Goal: Transaction & Acquisition: Purchase product/service

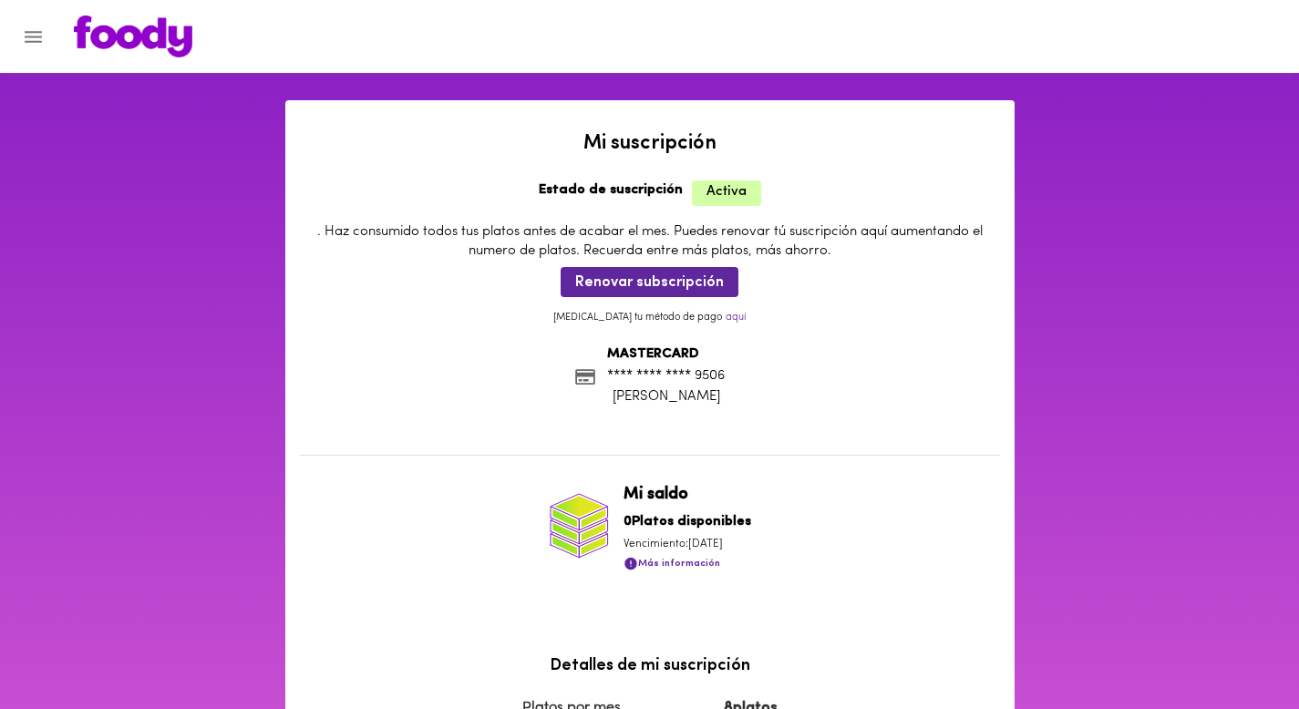
click at [43, 36] on icon "Menu" at bounding box center [33, 37] width 23 height 23
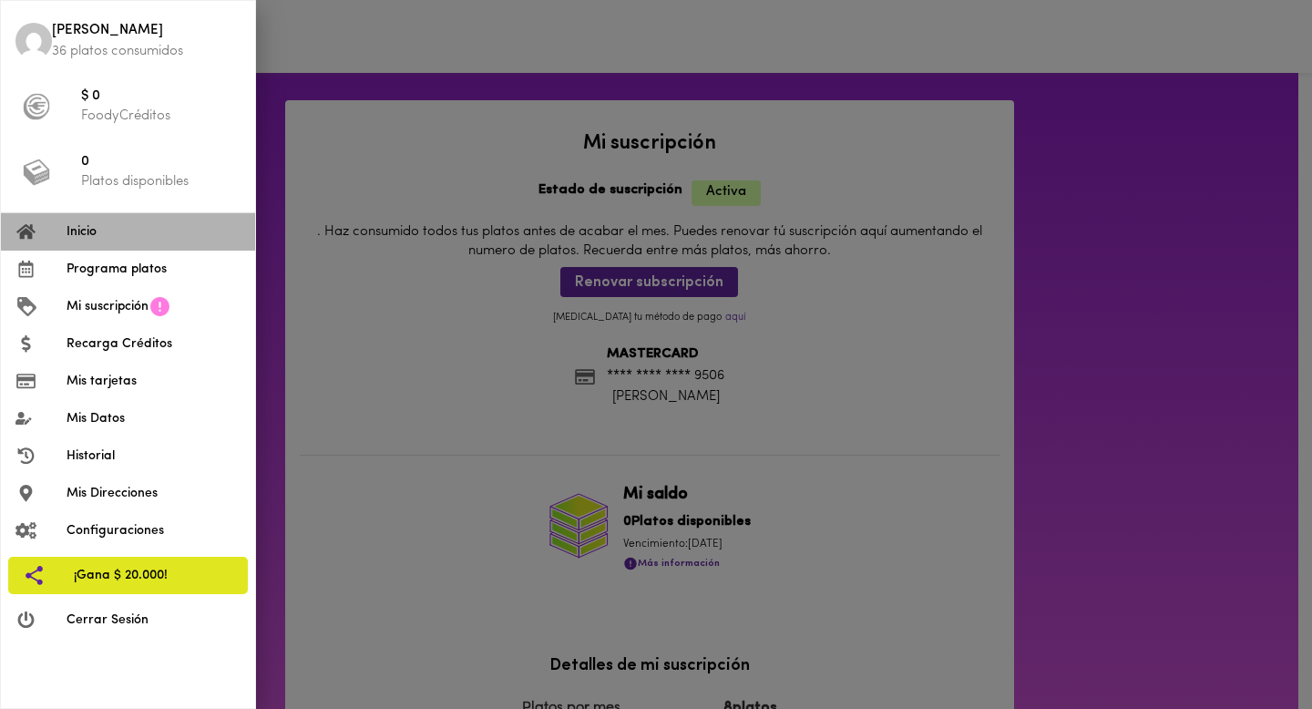
click at [96, 242] on li "Inicio" at bounding box center [128, 231] width 254 height 37
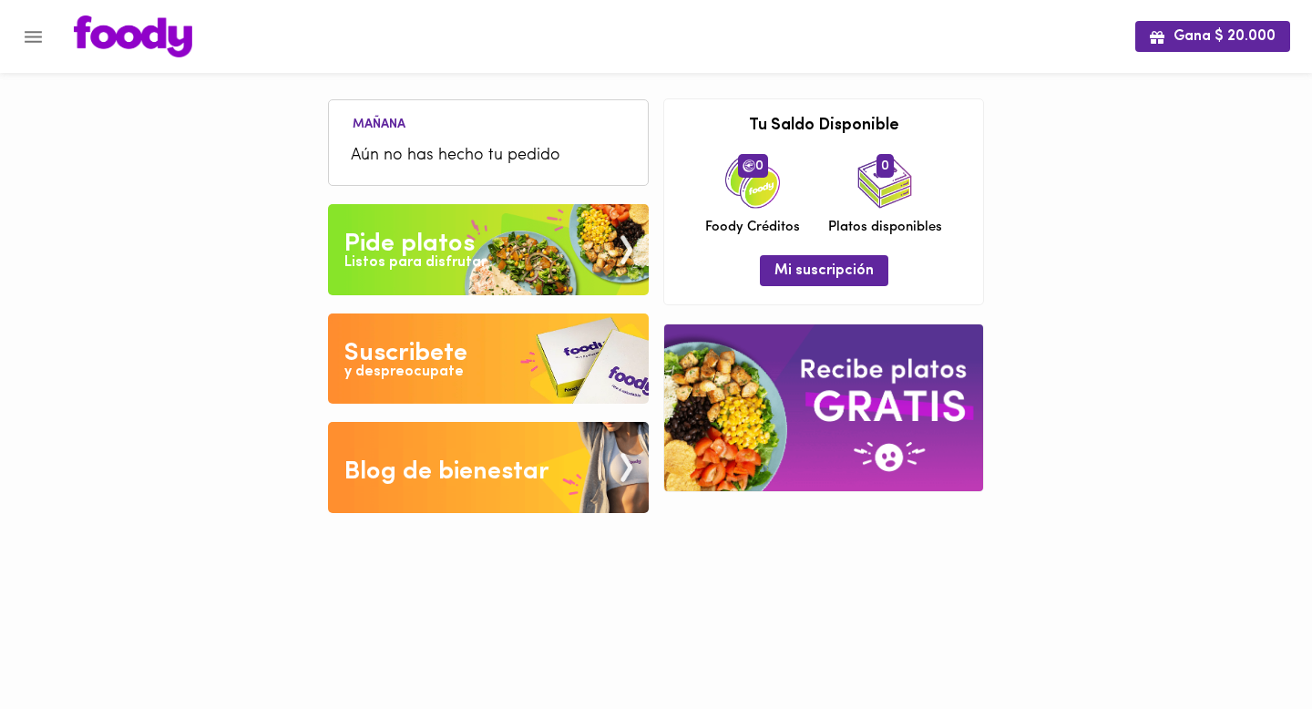
click at [405, 159] on span "Aún no has hecho tu pedido" at bounding box center [488, 156] width 275 height 25
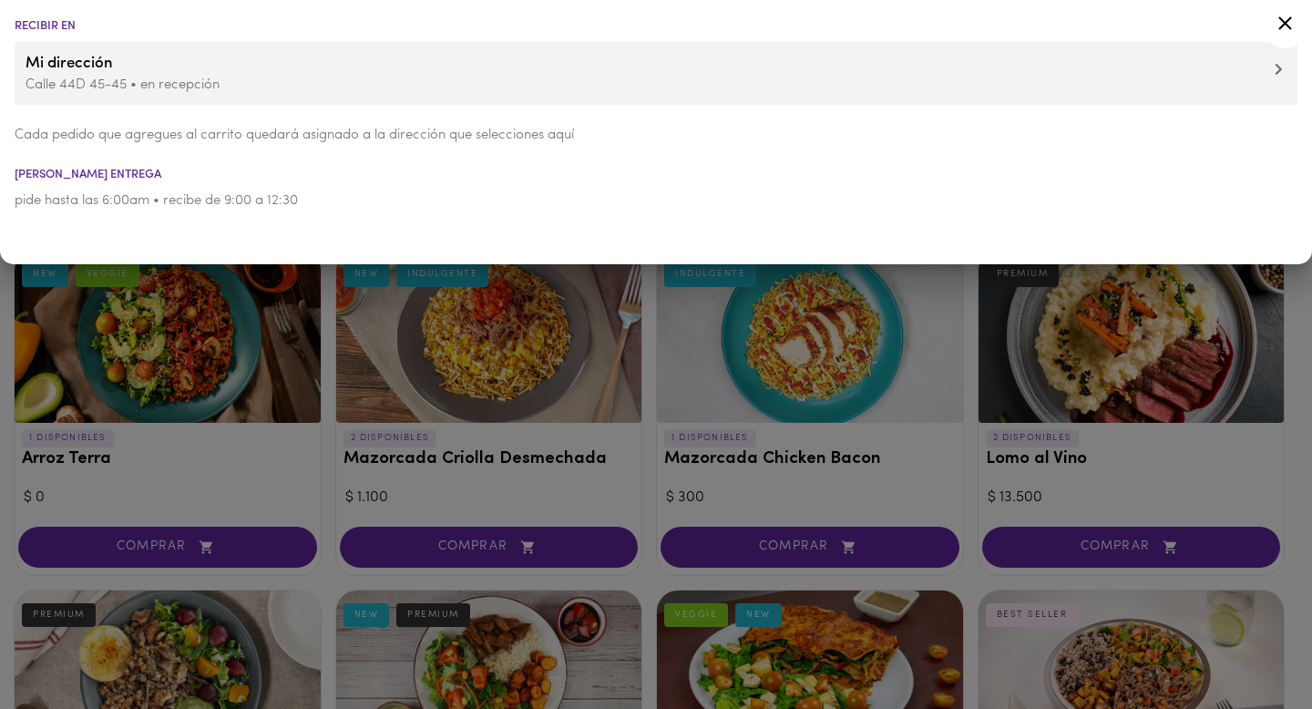
click at [372, 100] on li "Mi dirección Calle 44D 45-45 • en recepción" at bounding box center [656, 73] width 1283 height 63
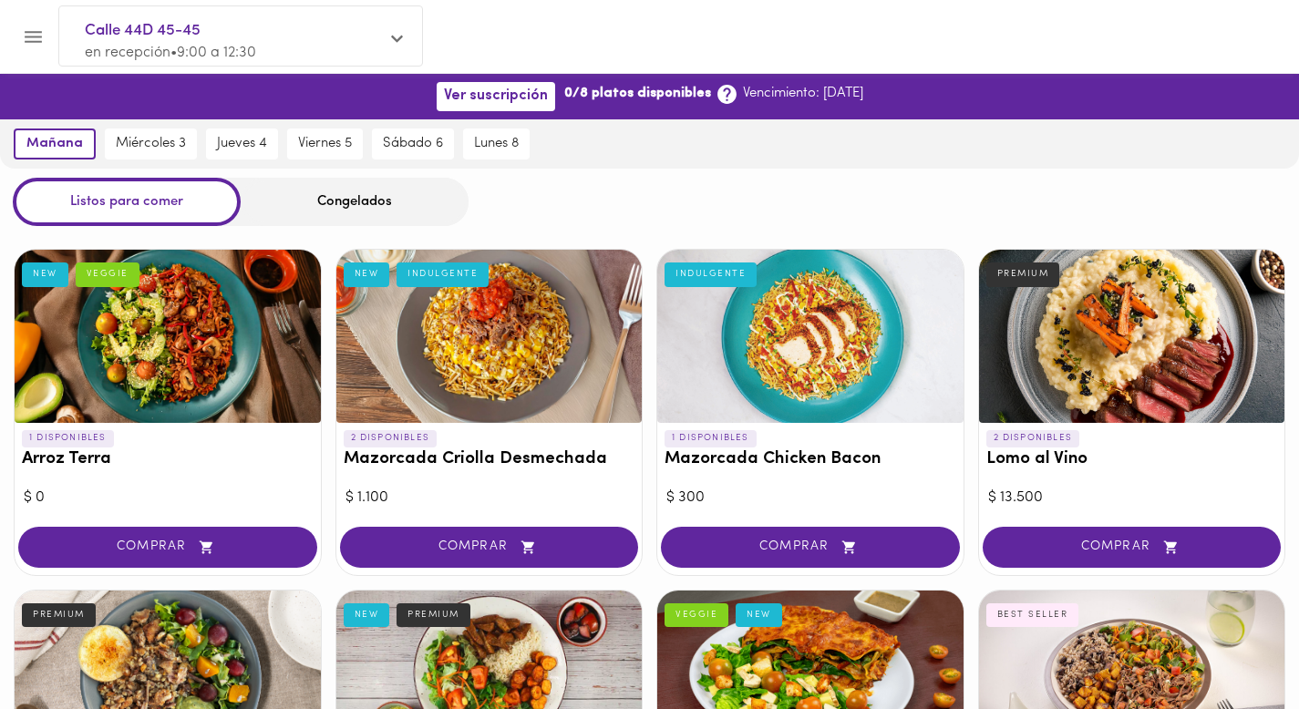
click at [715, 100] on icon at bounding box center [726, 94] width 23 height 23
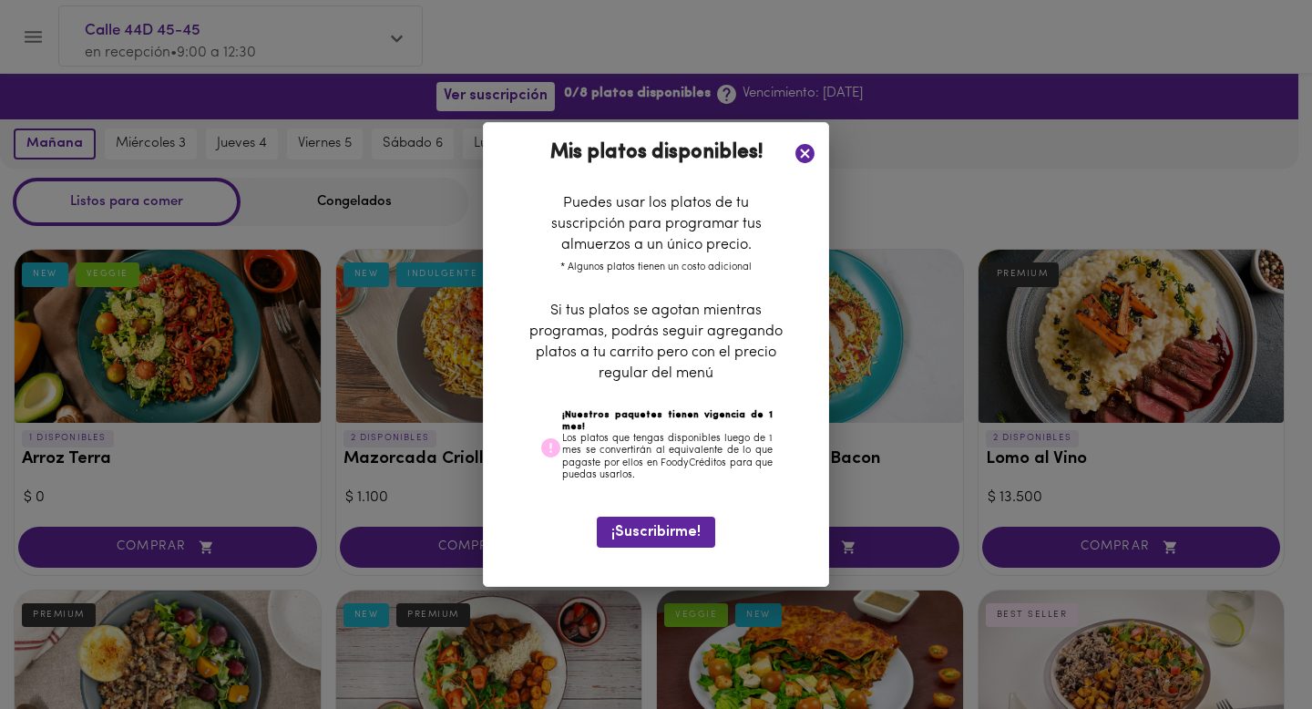
click at [802, 148] on icon at bounding box center [805, 153] width 19 height 19
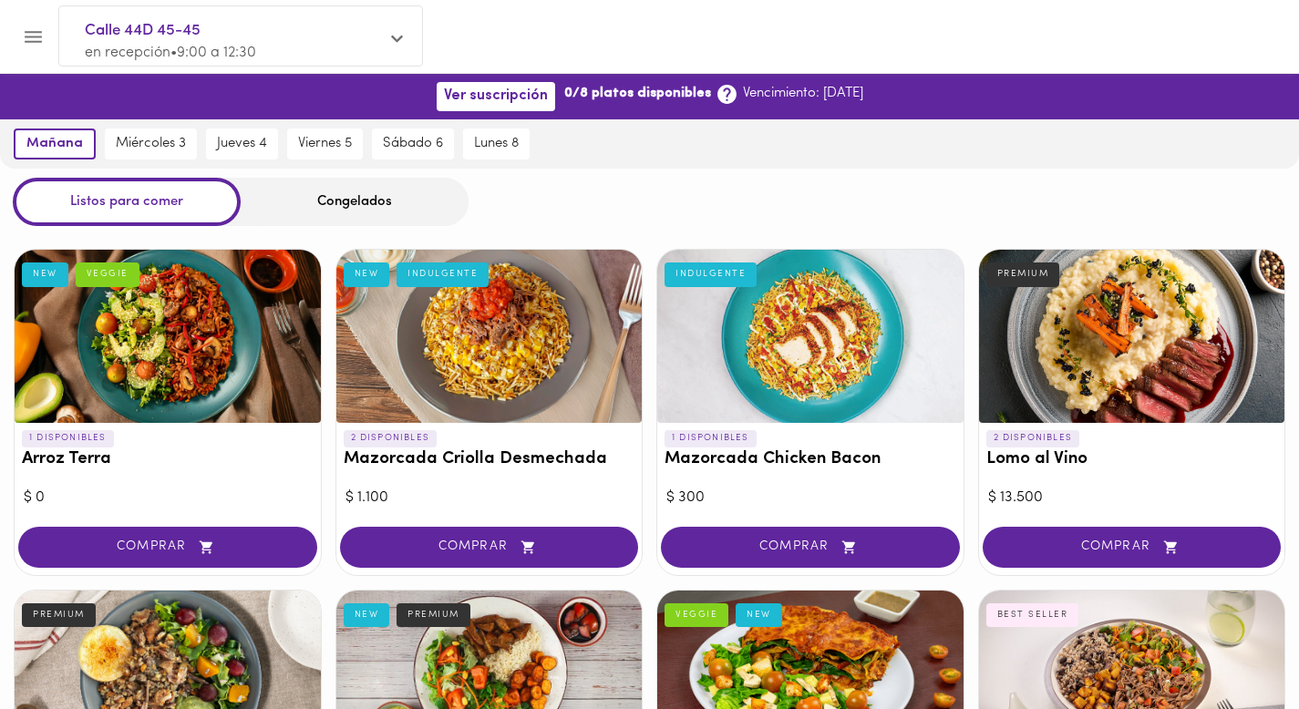
click at [274, 51] on p "en recepción • 9:00 a 12:30" at bounding box center [231, 53] width 293 height 21
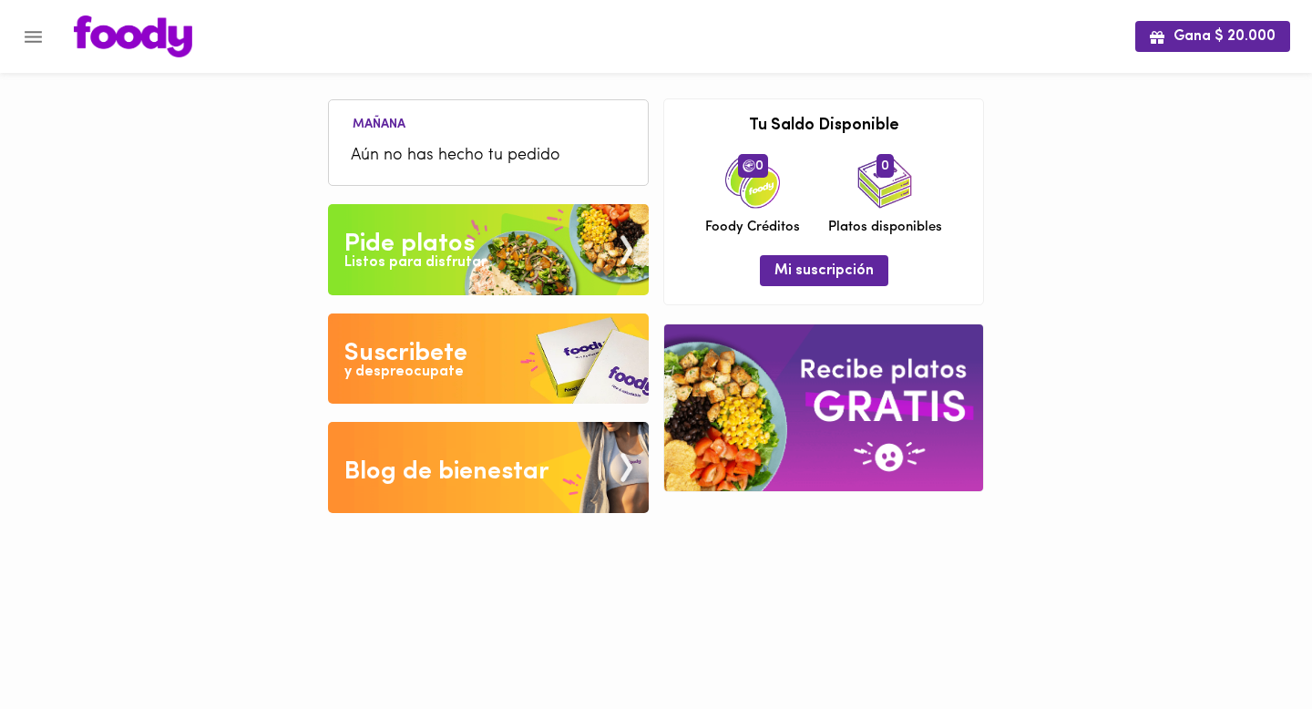
click at [805, 203] on div "0 Foody Créditos 0 Platos disponibles" at bounding box center [824, 195] width 292 height 83
click at [807, 280] on button "Mi suscripción" at bounding box center [824, 270] width 129 height 30
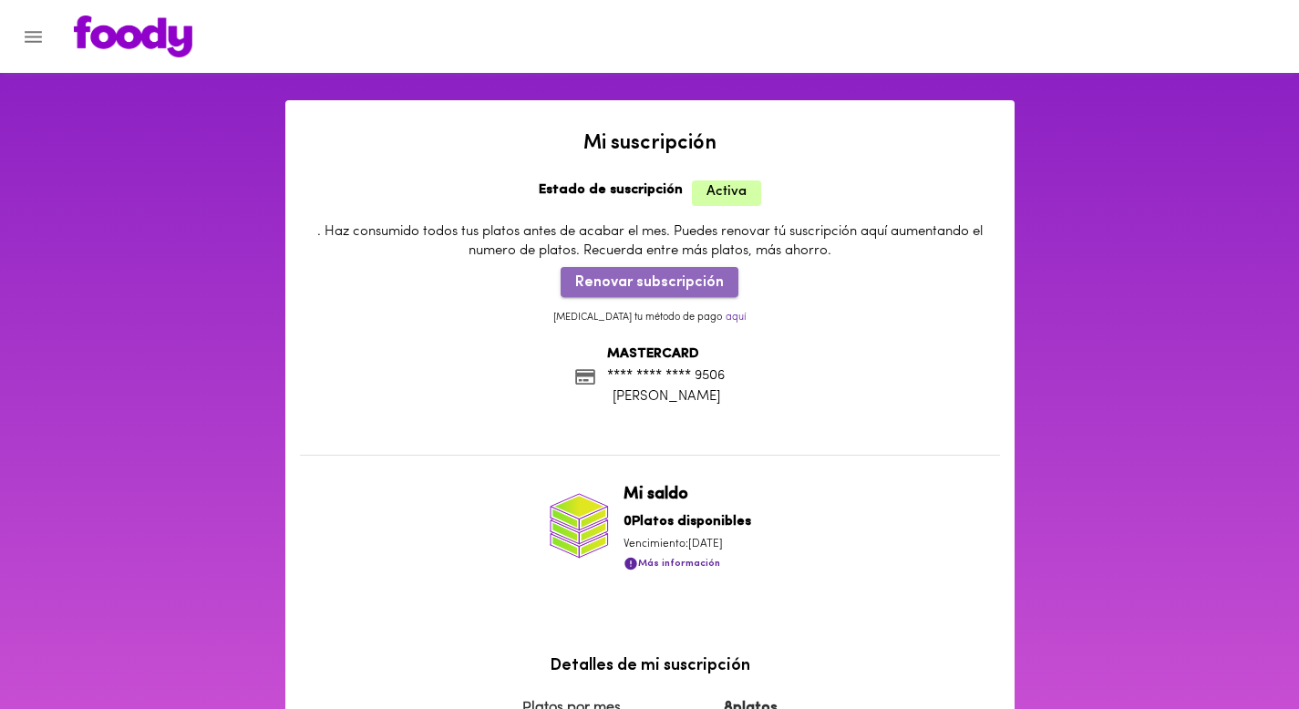
click at [657, 286] on span "Renovar subscripción" at bounding box center [649, 282] width 149 height 17
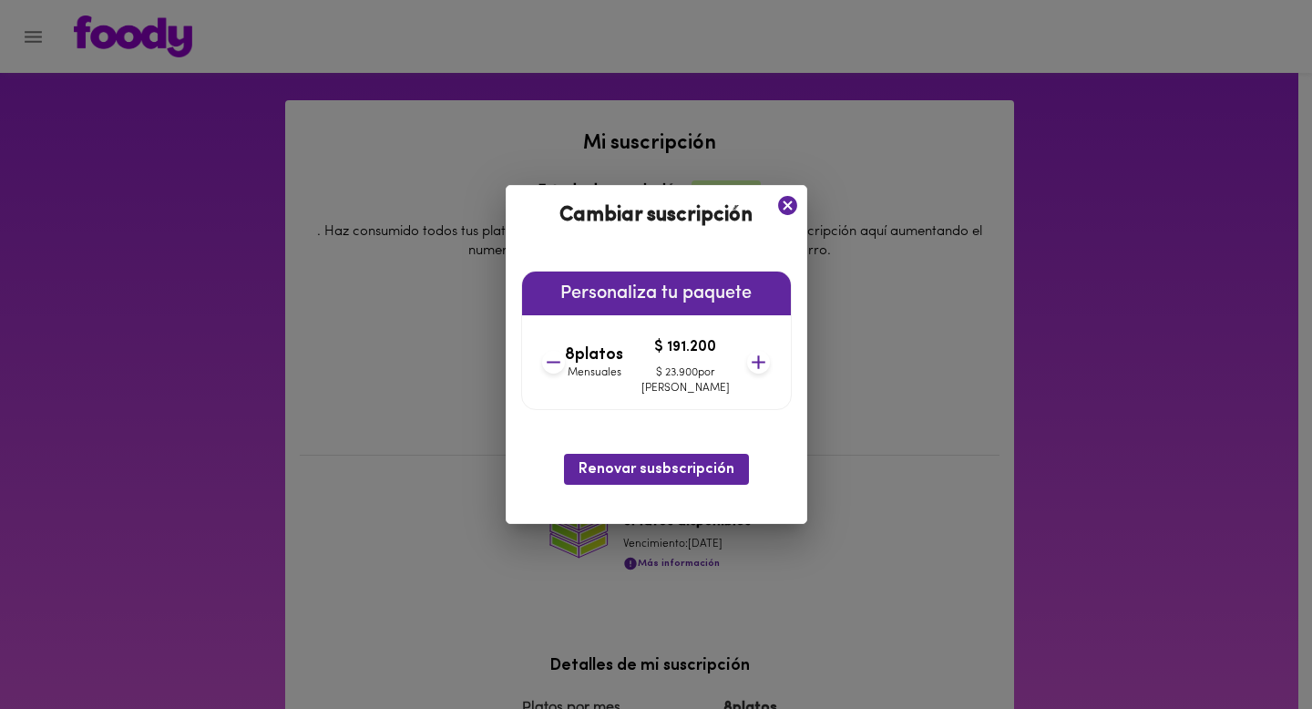
click at [565, 365] on icon at bounding box center [553, 362] width 23 height 23
click at [566, 365] on icon at bounding box center [554, 362] width 23 height 23
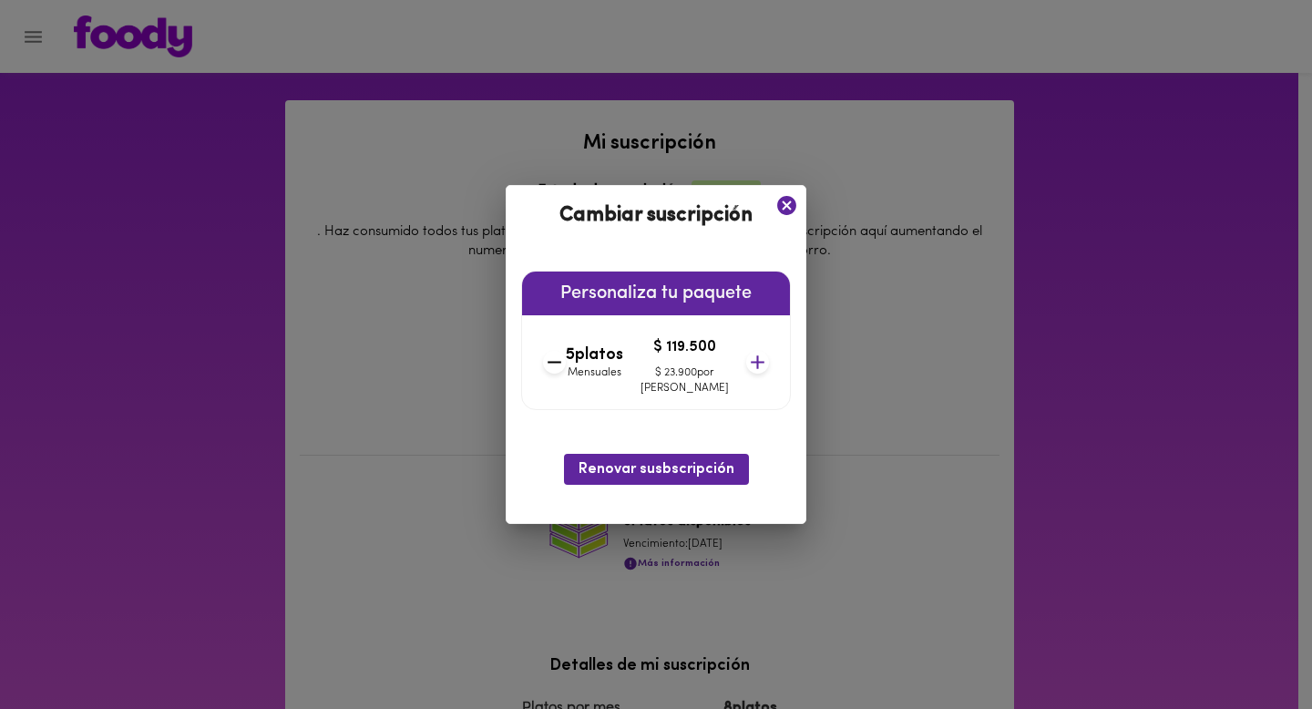
click at [566, 365] on icon at bounding box center [554, 362] width 23 height 23
click at [746, 368] on icon at bounding box center [757, 362] width 23 height 23
click at [617, 464] on span "Renovar susbscripción" at bounding box center [657, 469] width 156 height 17
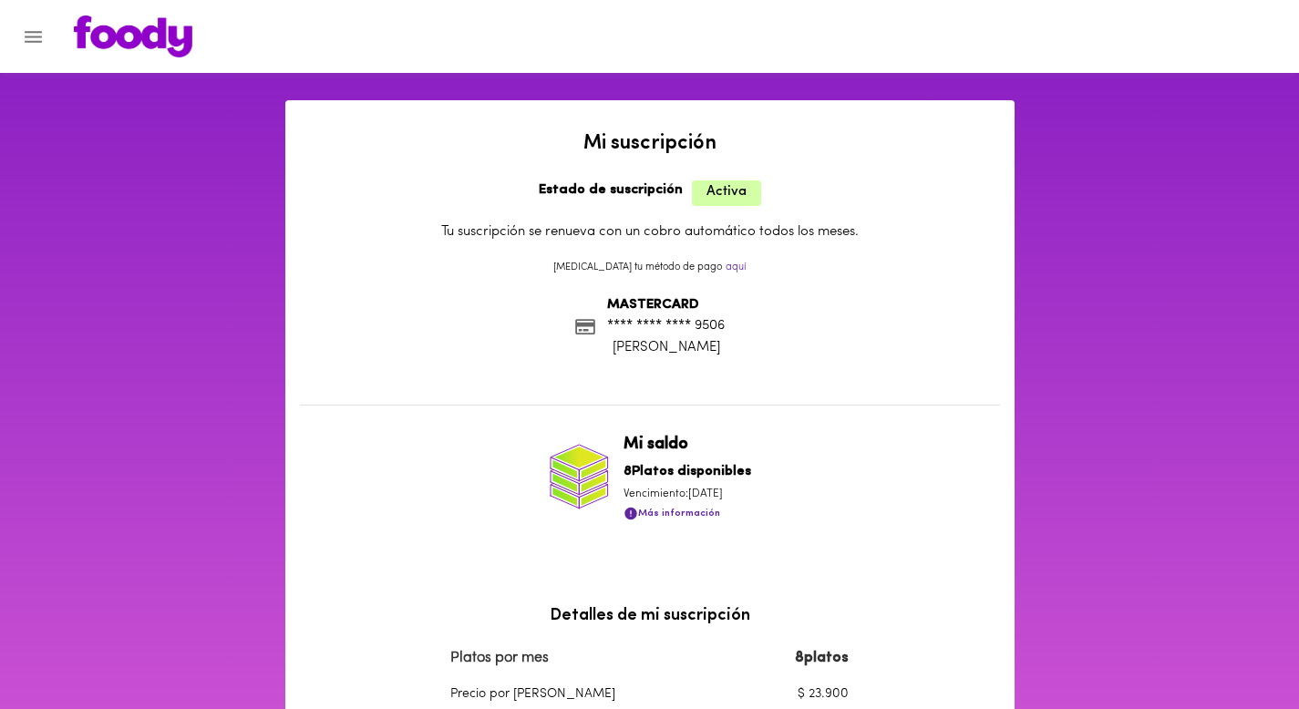
click at [26, 32] on icon "Menu" at bounding box center [33, 37] width 17 height 12
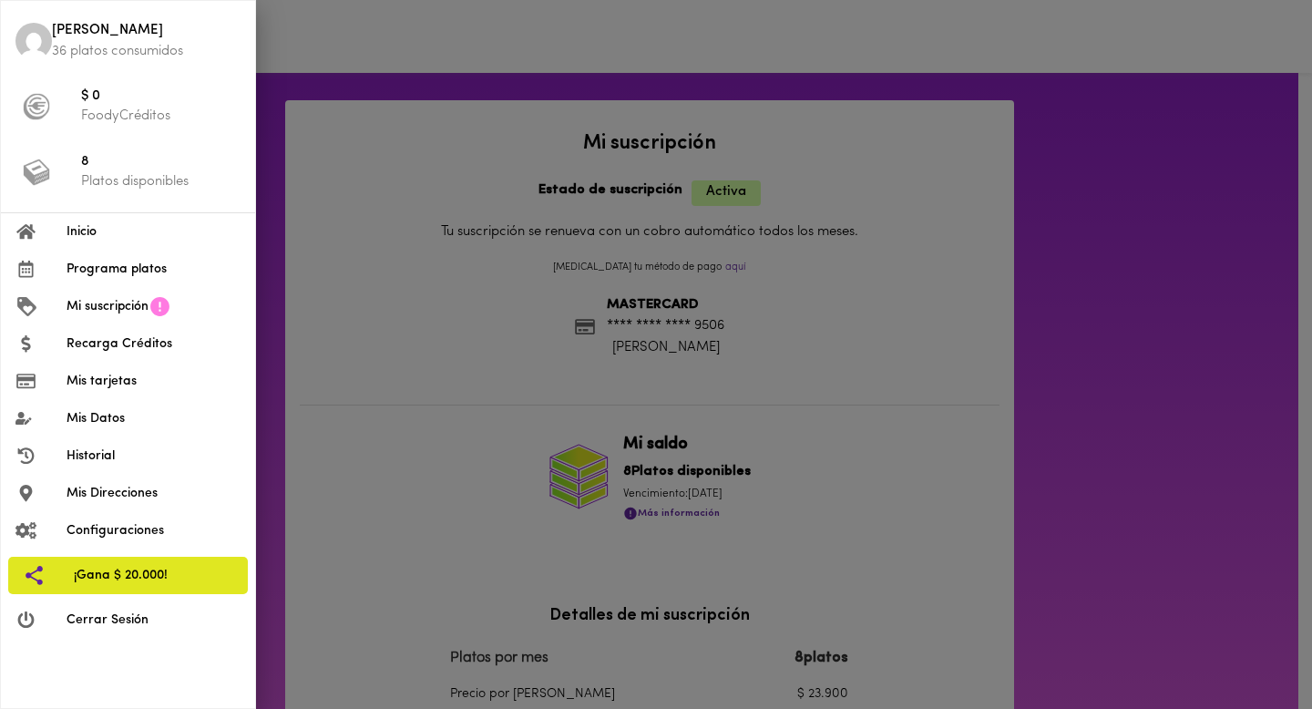
click at [88, 231] on span "Inicio" at bounding box center [154, 231] width 174 height 19
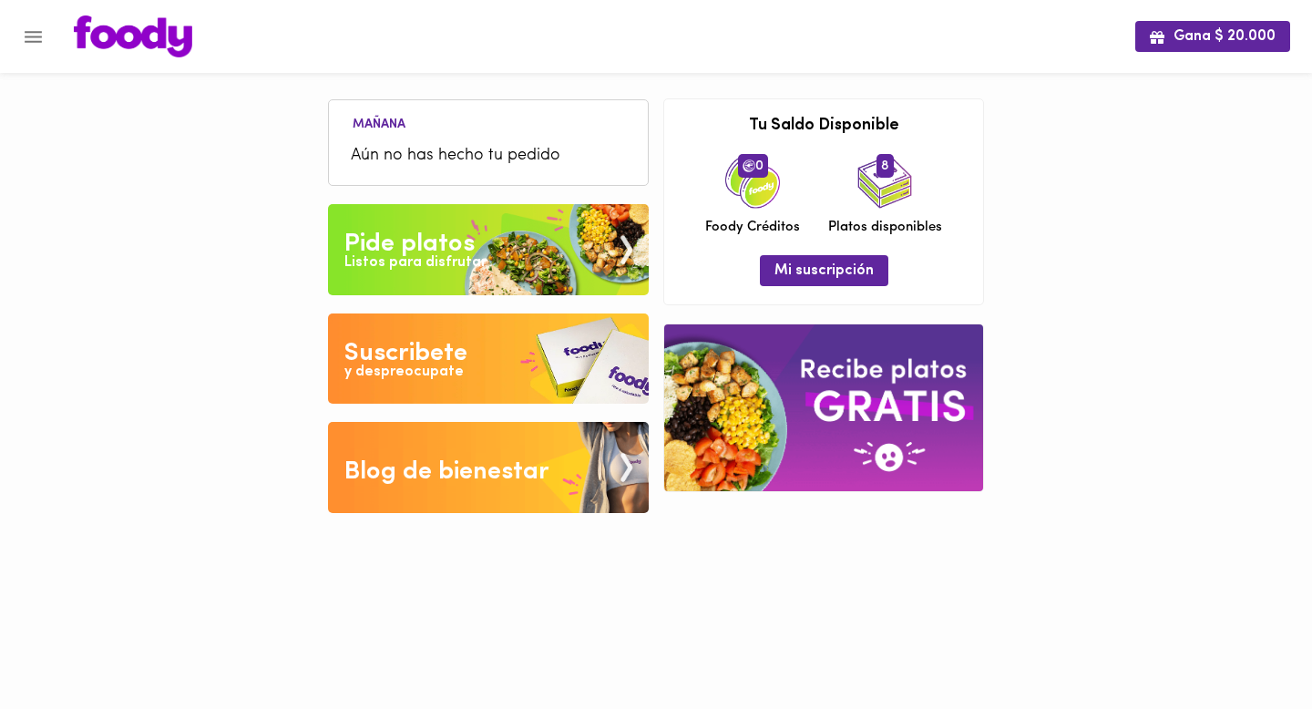
click at [478, 157] on span "Aún no has hecho tu pedido" at bounding box center [488, 156] width 275 height 25
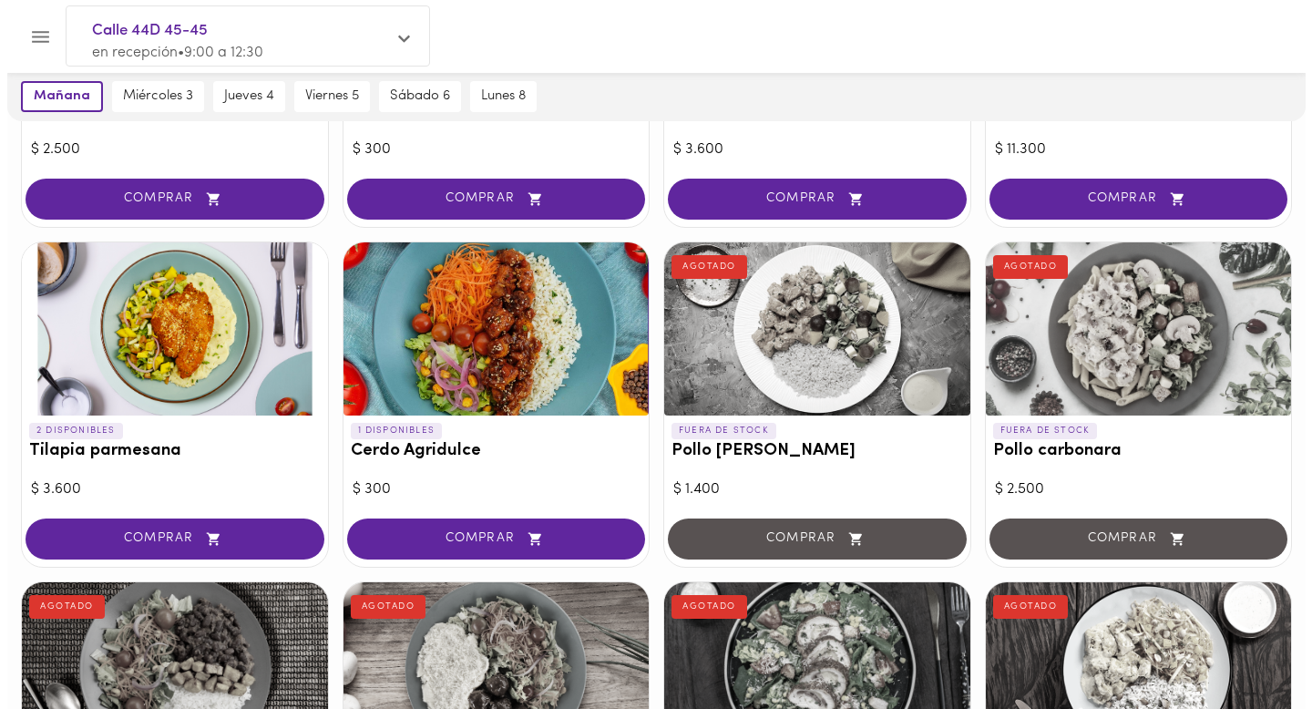
scroll to position [1020, 0]
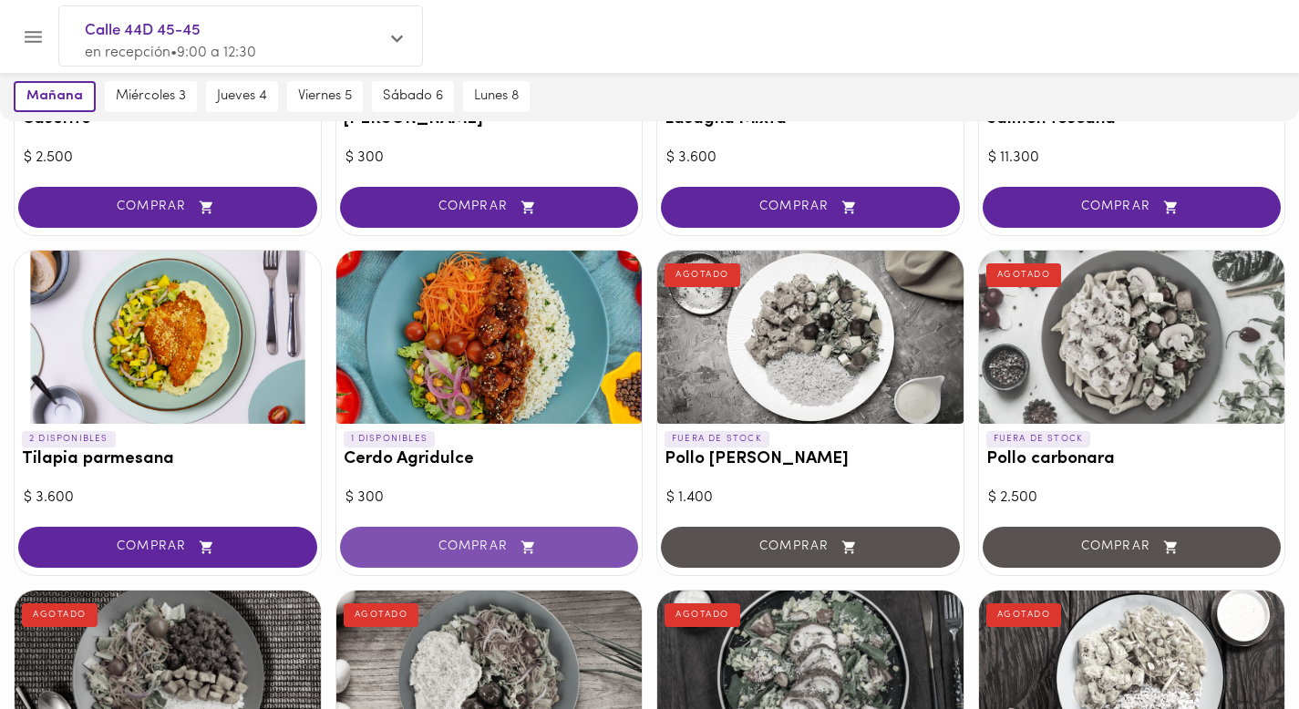
click at [427, 545] on span "COMPRAR" at bounding box center [489, 547] width 253 height 15
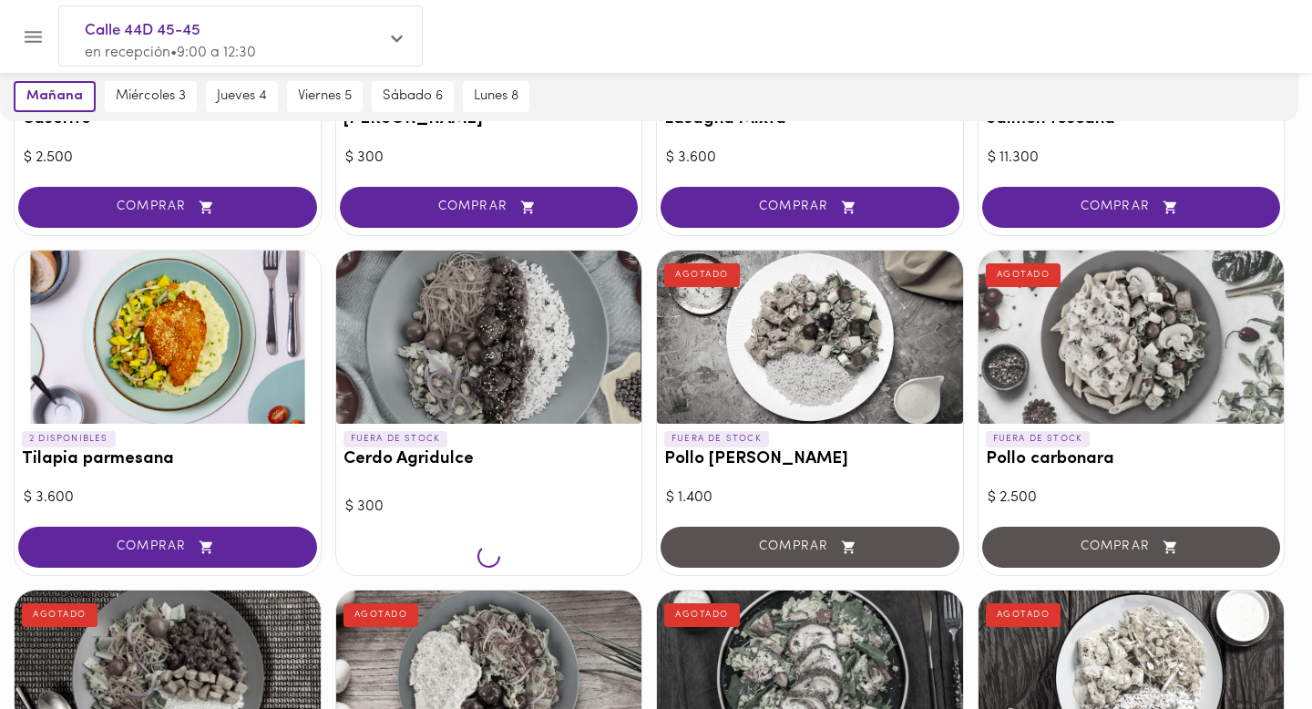
scroll to position [1021, 0]
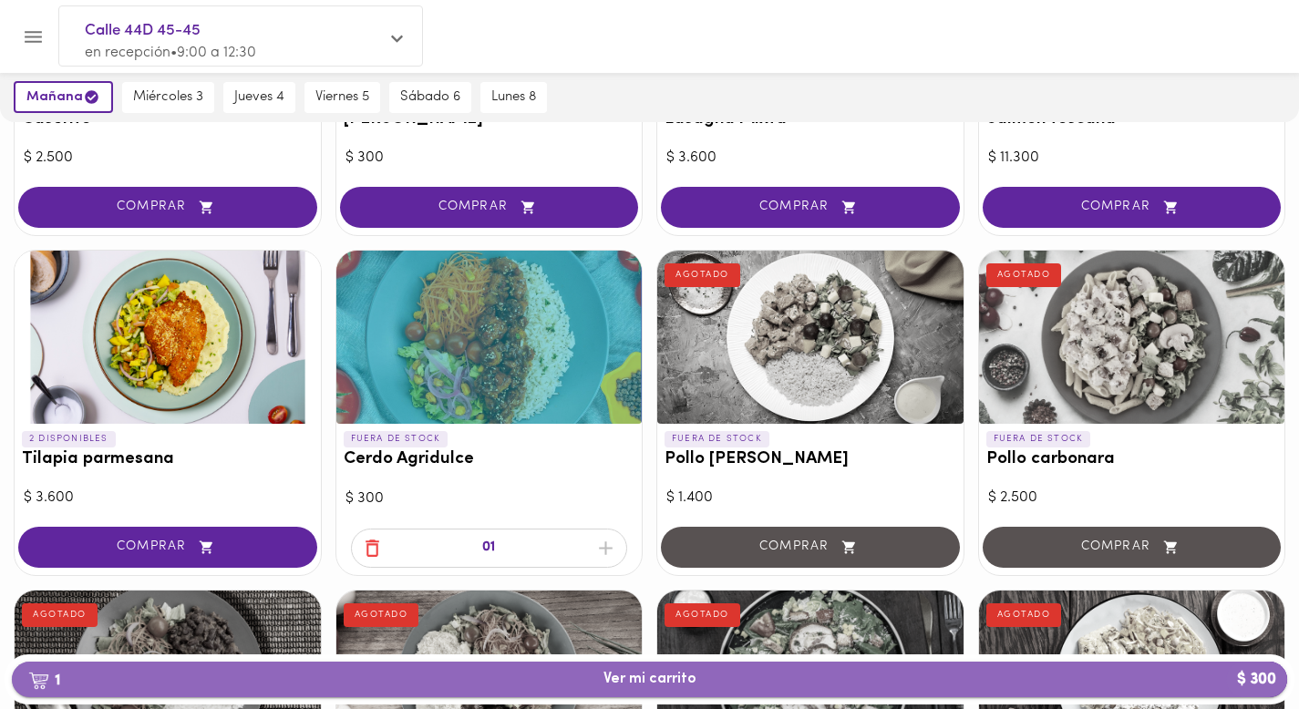
click at [581, 680] on span "1 Ver mi carrito $ 300" at bounding box center [649, 679] width 1246 height 17
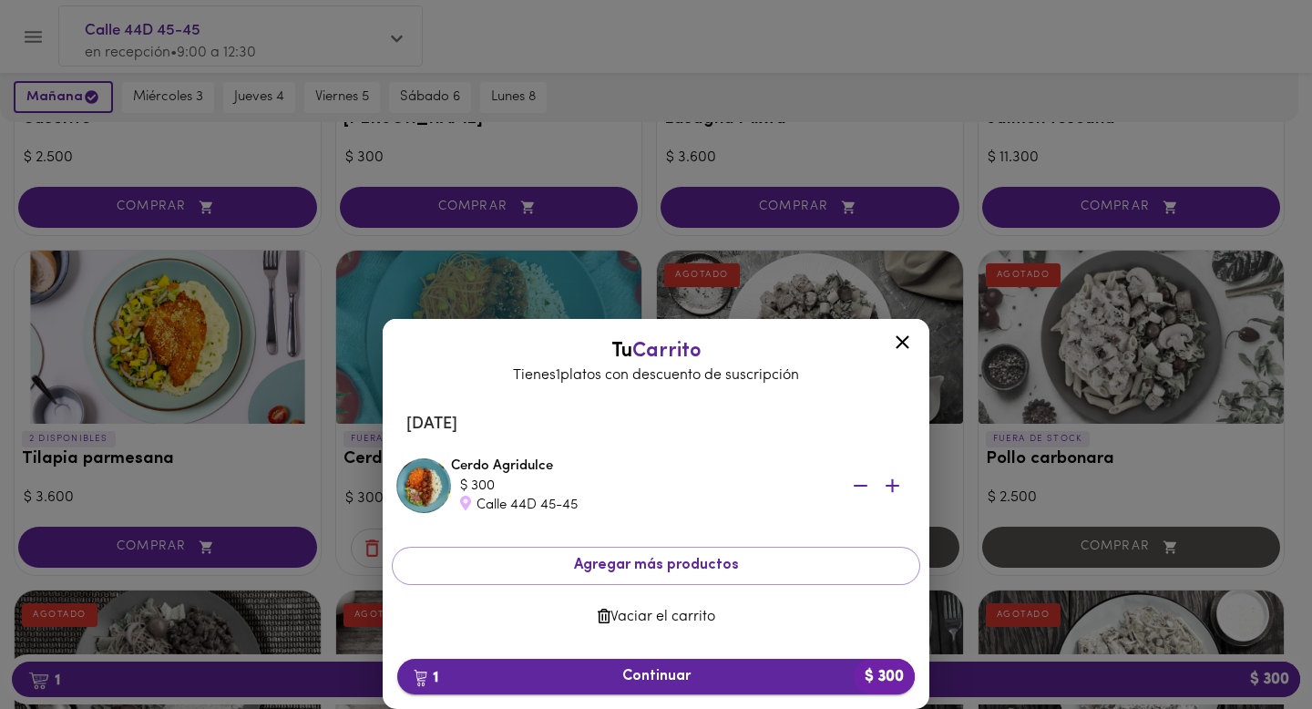
click at [685, 669] on span "1 Continuar $ 300" at bounding box center [656, 676] width 489 height 17
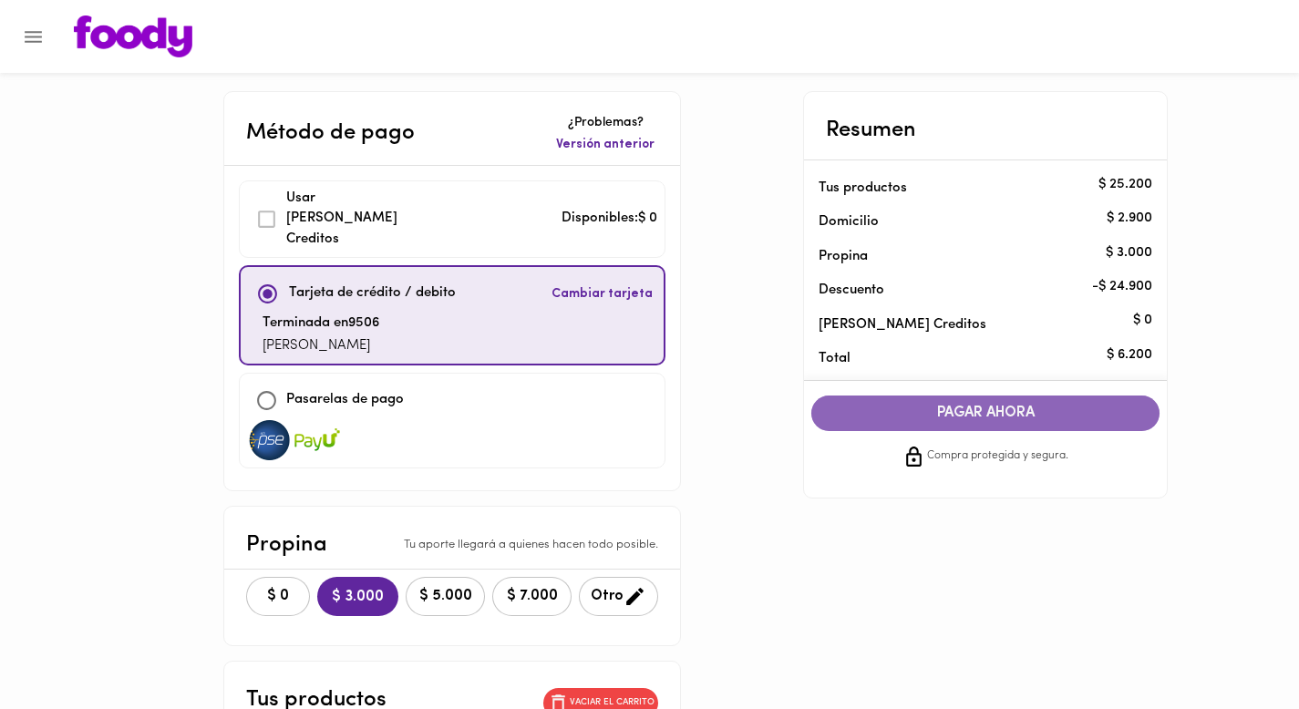
click at [967, 410] on span "PAGAR AHORA" at bounding box center [985, 413] width 312 height 17
